Goal: Navigation & Orientation: Find specific page/section

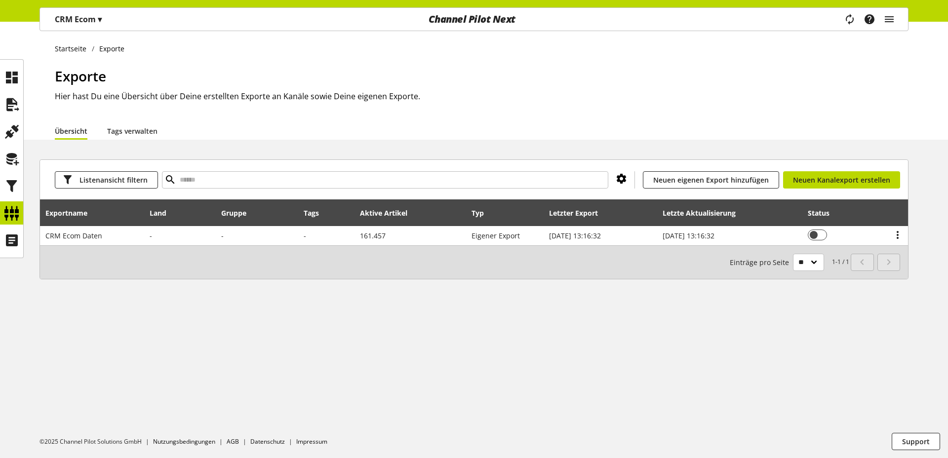
click at [627, 184] on icon at bounding box center [621, 179] width 12 height 18
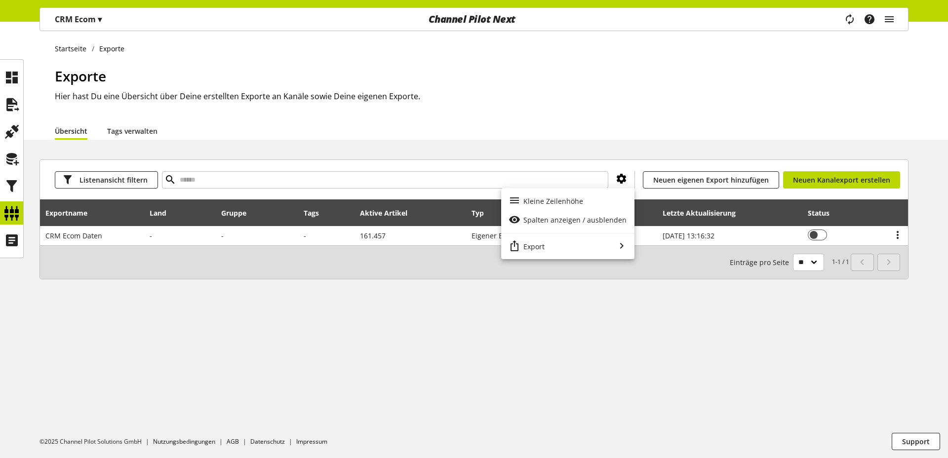
click at [627, 184] on icon at bounding box center [621, 179] width 12 height 18
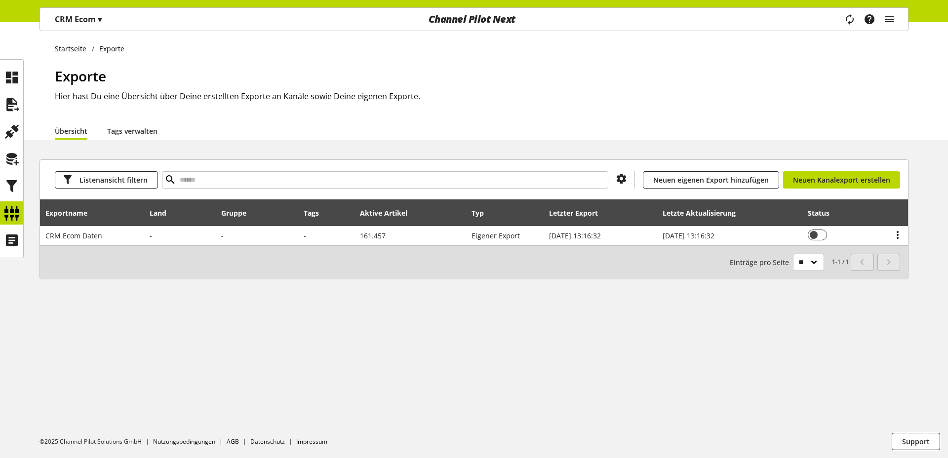
click at [643, 134] on div "Übersicht Tags verwalten" at bounding box center [481, 131] width 853 height 18
click at [572, 73] on h1 "Exporte" at bounding box center [481, 76] width 853 height 21
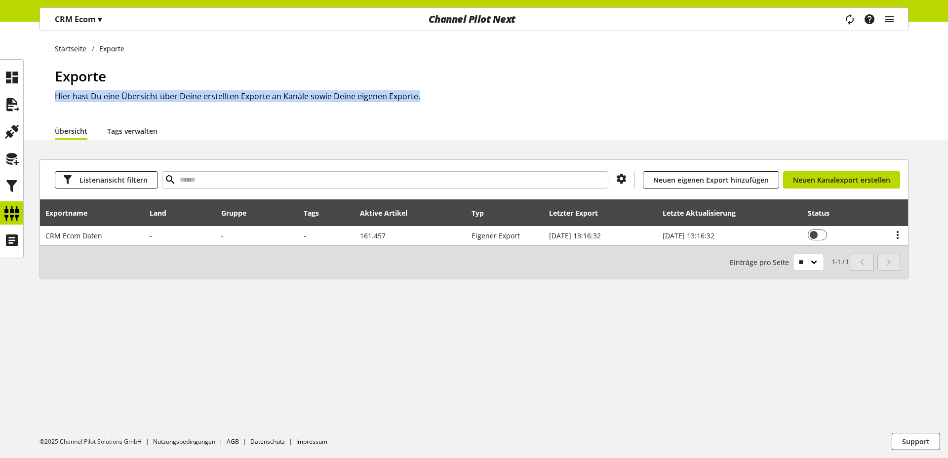
drag, startPoint x: 417, startPoint y: 92, endPoint x: 56, endPoint y: 92, distance: 360.8
click at [56, 92] on h2 "Hier hast Du eine Übersicht über Deine erstellten Exporte an Kanäle sowie Deine…" at bounding box center [481, 96] width 853 height 12
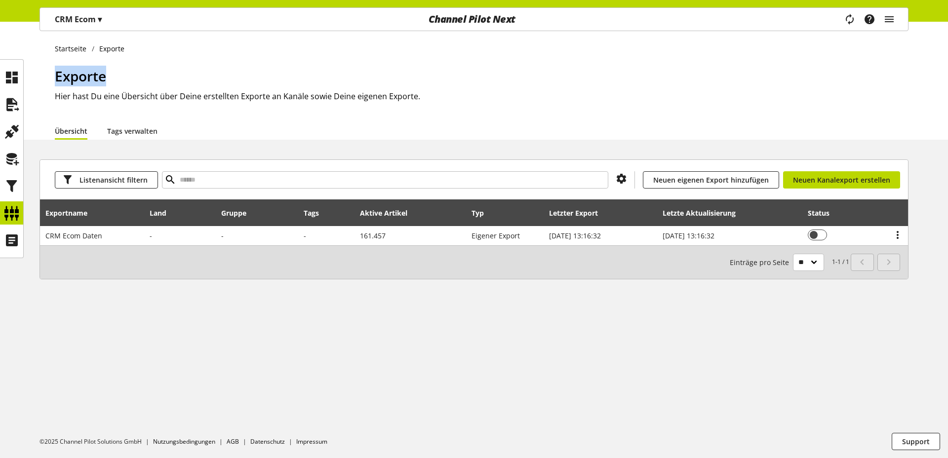
drag, startPoint x: 56, startPoint y: 76, endPoint x: 139, endPoint y: 76, distance: 82.9
click at [139, 76] on h1 "Exporte" at bounding box center [481, 76] width 853 height 21
drag, startPoint x: 108, startPoint y: 78, endPoint x: 51, endPoint y: 81, distance: 56.3
click at [51, 81] on div "Startseite Exporte Exporte Hier hast Du eine Übersicht über Deine erstellten Ex…" at bounding box center [474, 81] width 948 height 118
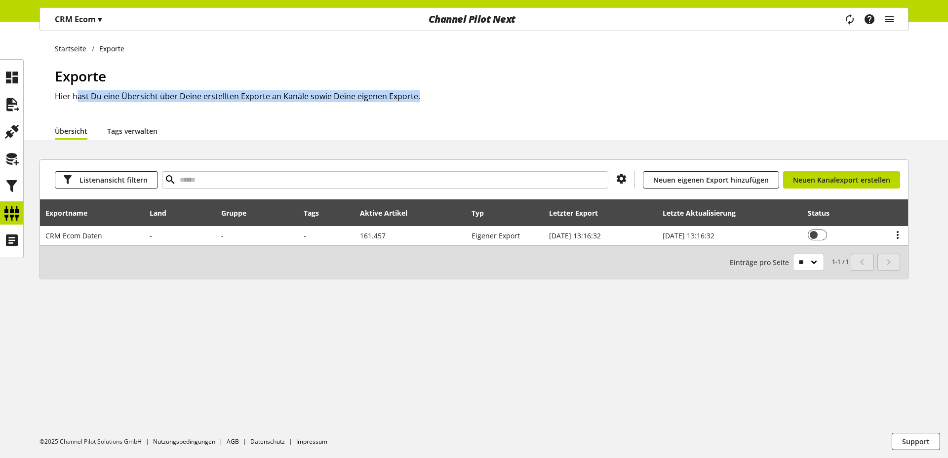
drag, startPoint x: 77, startPoint y: 95, endPoint x: 462, endPoint y: 97, distance: 385.5
click at [462, 97] on h2 "Hier hast Du eine Übersicht über Deine erstellten Exporte an Kanäle sowie Deine…" at bounding box center [481, 96] width 853 height 12
drag, startPoint x: 414, startPoint y: 93, endPoint x: 162, endPoint y: 80, distance: 252.0
click at [162, 80] on div "Exporte Hier hast Du eine Übersicht über Deine erstellten Exporte an Kanäle sow…" at bounding box center [481, 94] width 853 height 56
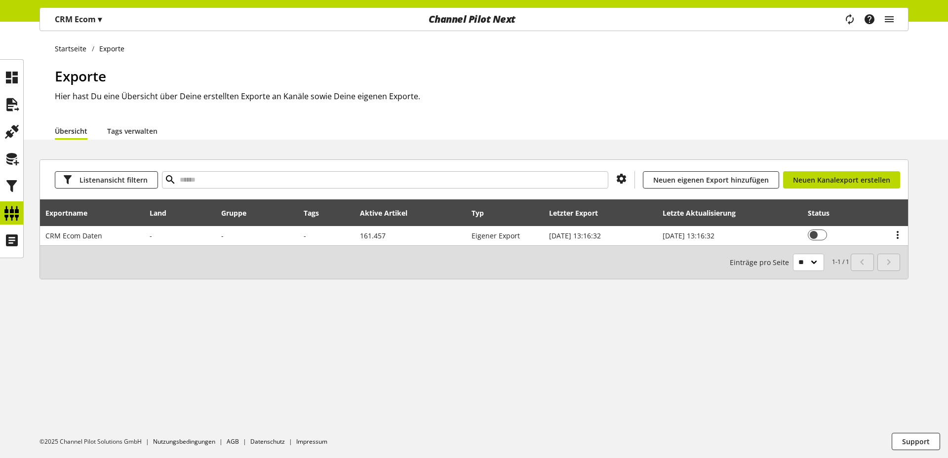
click at [428, 108] on div "Exporte Hier hast Du eine Übersicht über Deine erstellten Exporte an Kanäle sow…" at bounding box center [481, 94] width 853 height 56
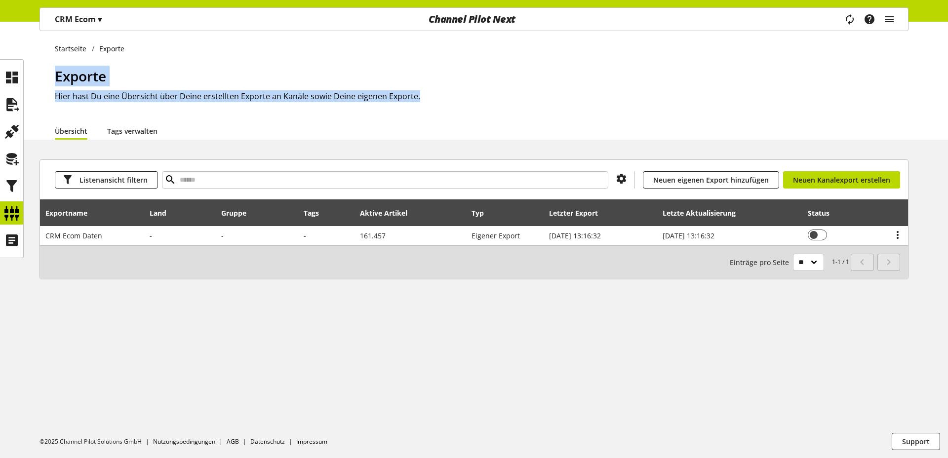
drag, startPoint x: 433, startPoint y: 101, endPoint x: 42, endPoint y: 78, distance: 391.1
click at [42, 78] on div "Startseite Exporte Exporte Hier hast Du eine Übersicht über Deine erstellten Ex…" at bounding box center [474, 81] width 948 height 118
click at [73, 77] on span "Exporte" at bounding box center [80, 76] width 51 height 19
drag, startPoint x: 57, startPoint y: 76, endPoint x: 408, endPoint y: 102, distance: 351.9
click at [408, 102] on div "Exporte Hier hast Du eine Übersicht über Deine erstellten Exporte an Kanäle sow…" at bounding box center [481, 94] width 853 height 56
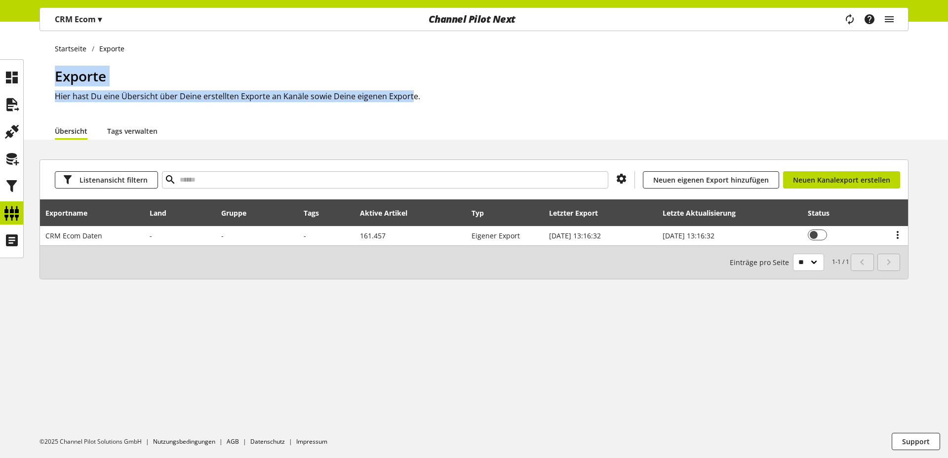
click at [408, 102] on h2 "Hier hast Du eine Übersicht über Deine erstellten Exporte an Kanäle sowie Deine…" at bounding box center [481, 96] width 853 height 12
